Goal: Task Accomplishment & Management: Complete application form

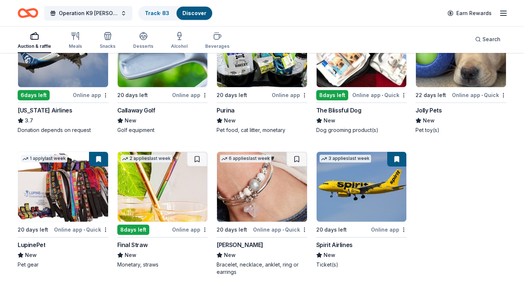
scroll to position [265, 0]
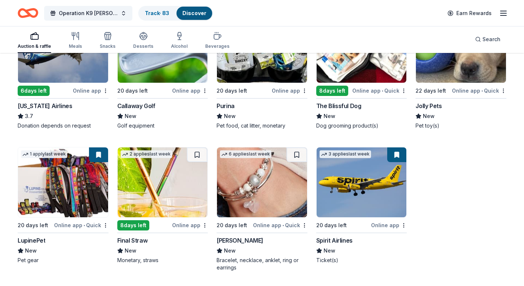
click at [239, 240] on div "[PERSON_NAME]" at bounding box center [239, 240] width 47 height 9
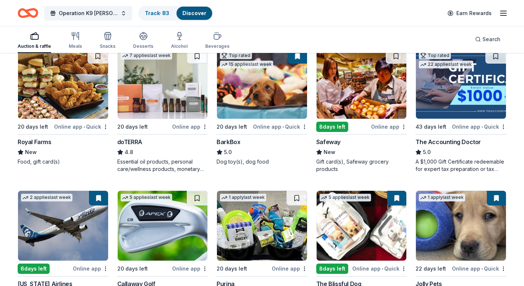
scroll to position [0, 0]
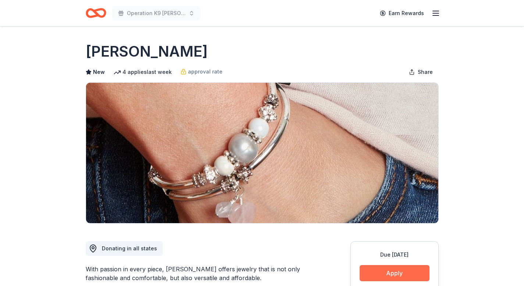
click at [403, 274] on button "Apply" at bounding box center [394, 273] width 70 height 16
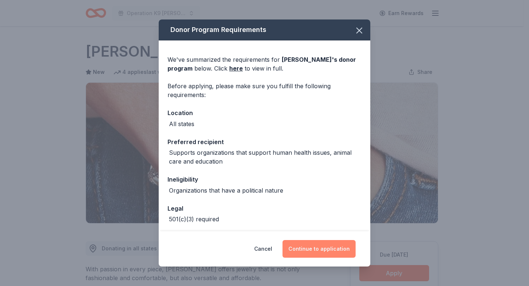
click at [317, 250] on button "Continue to application" at bounding box center [319, 249] width 73 height 18
